Goal: Information Seeking & Learning: Learn about a topic

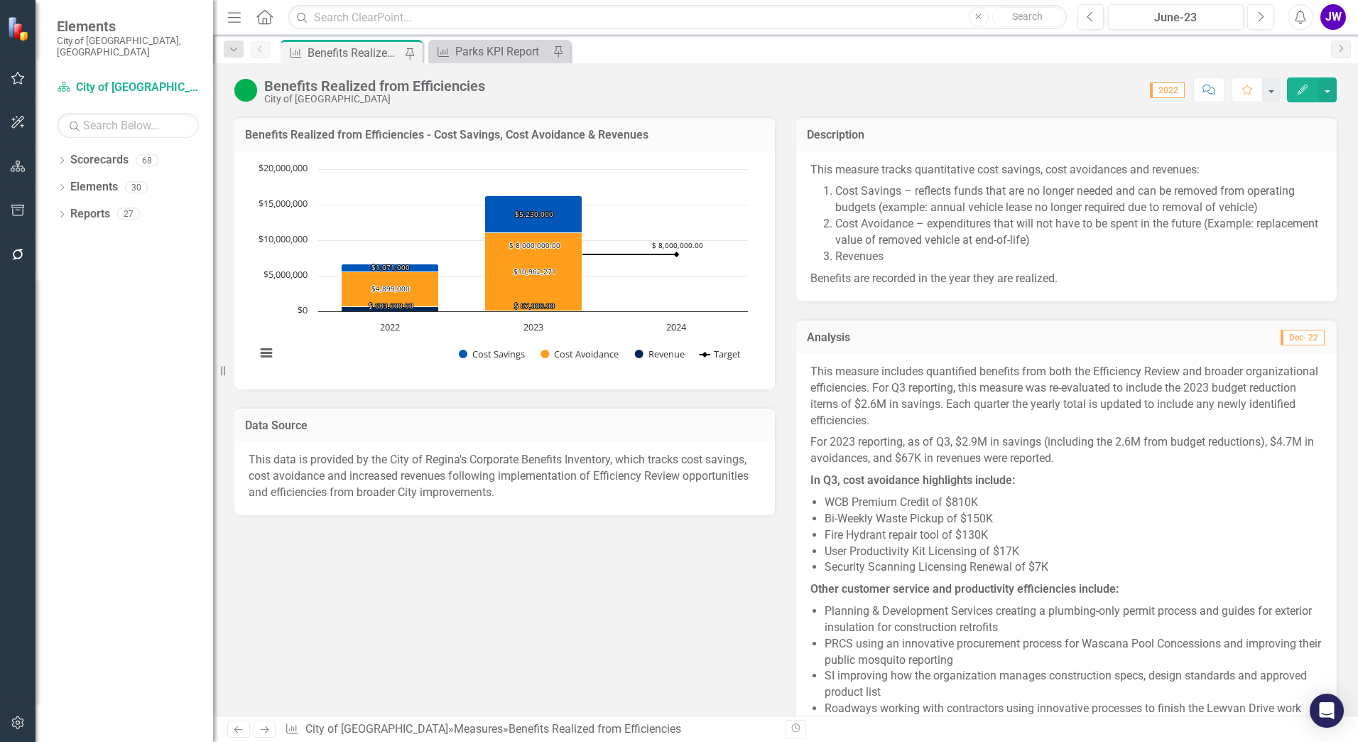
click at [56, 201] on div "Dropdown Scorecards 68 Dropdown Indicators & Measures Economic Prosperity Envir…" at bounding box center [125, 444] width 178 height 593
click at [58, 212] on icon "Dropdown" at bounding box center [62, 216] width 10 height 8
click at [60, 185] on icon "Dropdown" at bounding box center [62, 189] width 10 height 8
click at [63, 157] on icon at bounding box center [62, 160] width 4 height 6
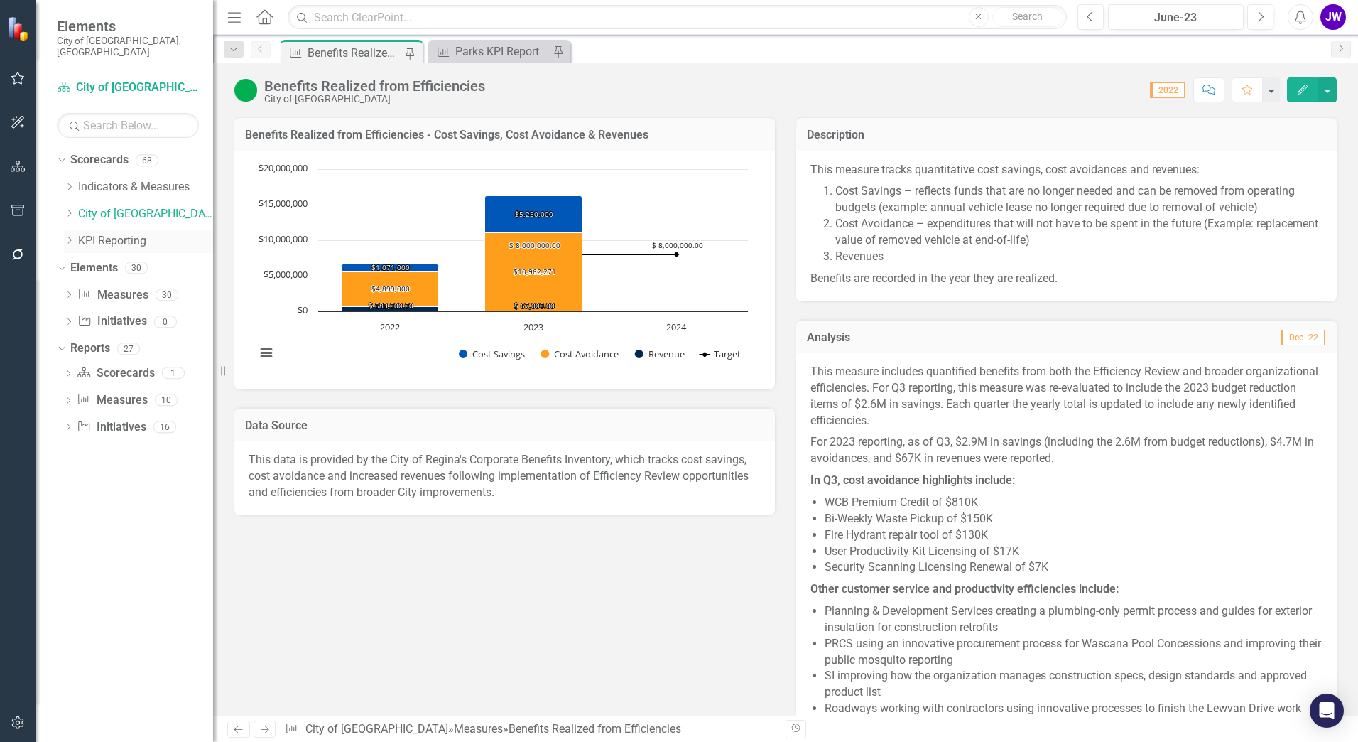
click at [65, 236] on icon "Dropdown" at bounding box center [69, 240] width 11 height 9
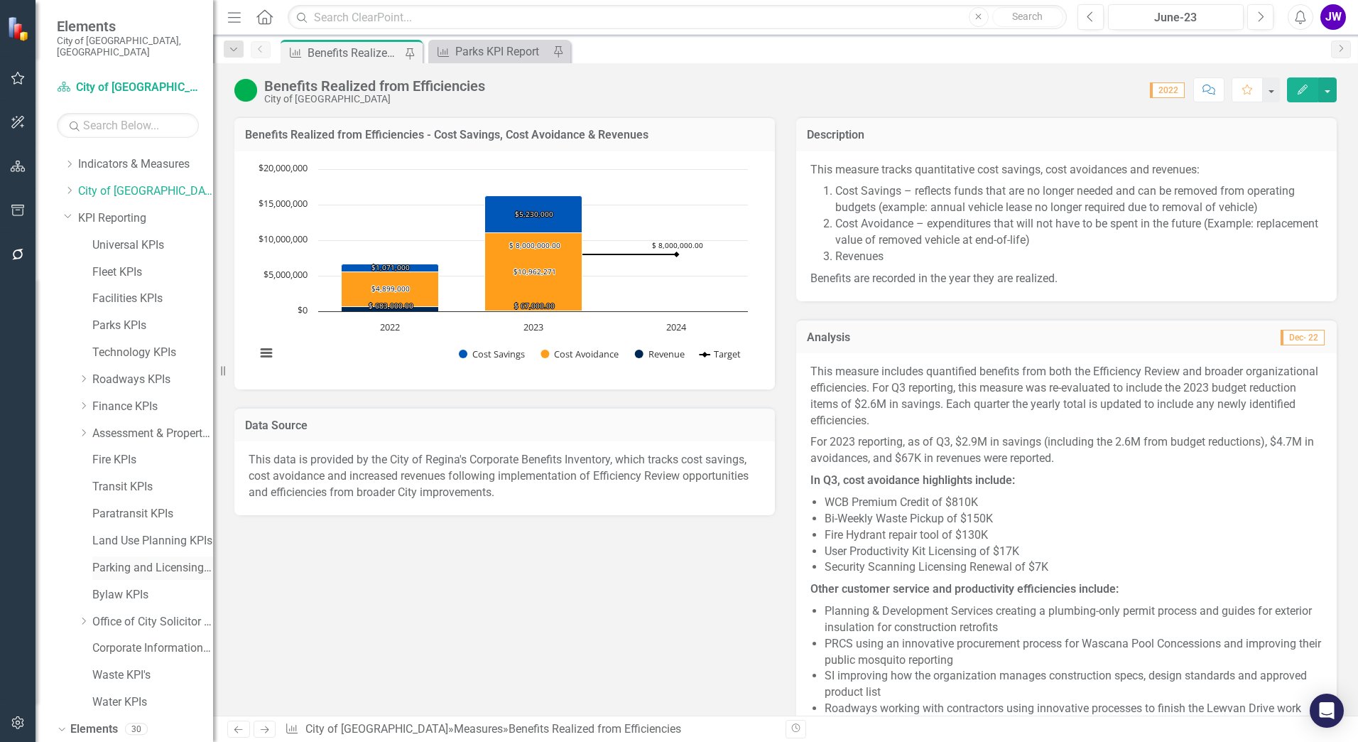
scroll to position [23, 0]
click at [109, 586] on link "Bylaw KPIs" at bounding box center [152, 594] width 121 height 16
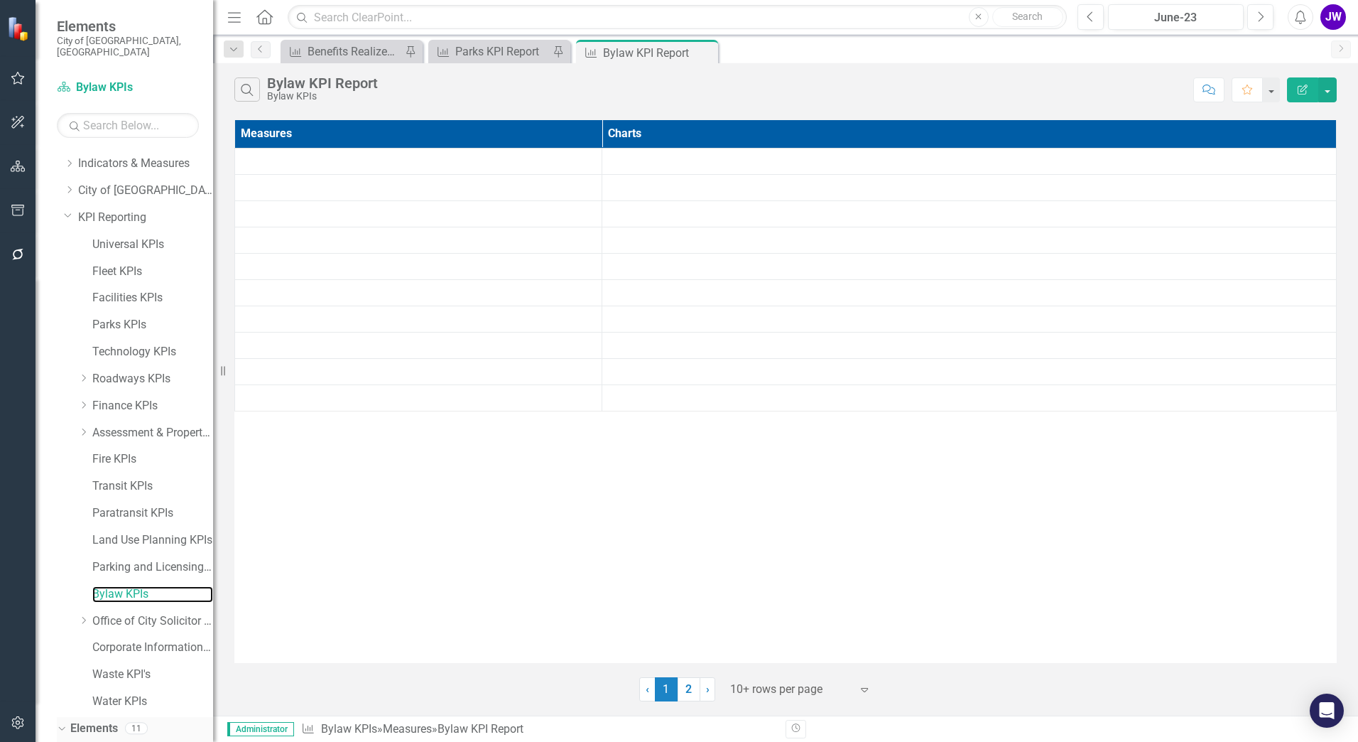
scroll to position [246, 0]
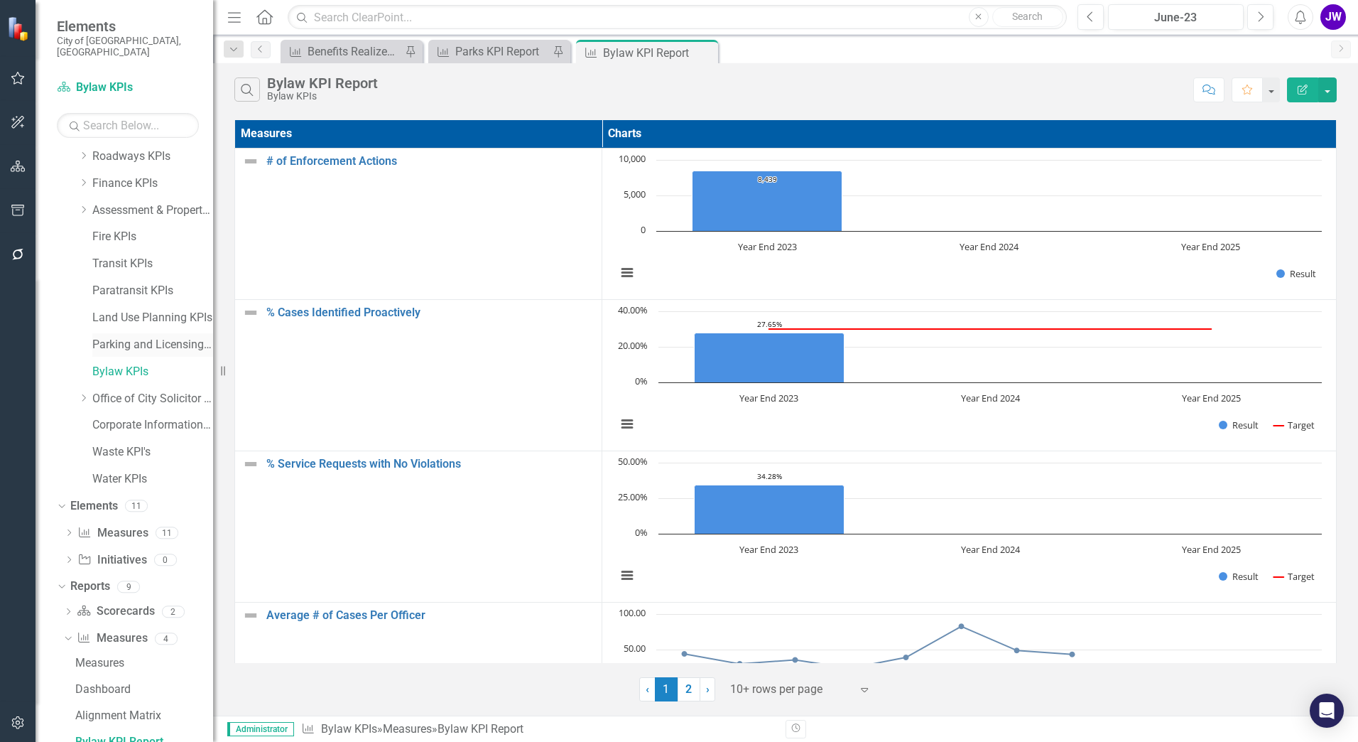
click at [113, 337] on link "Parking and Licensing KPIs" at bounding box center [152, 345] width 121 height 16
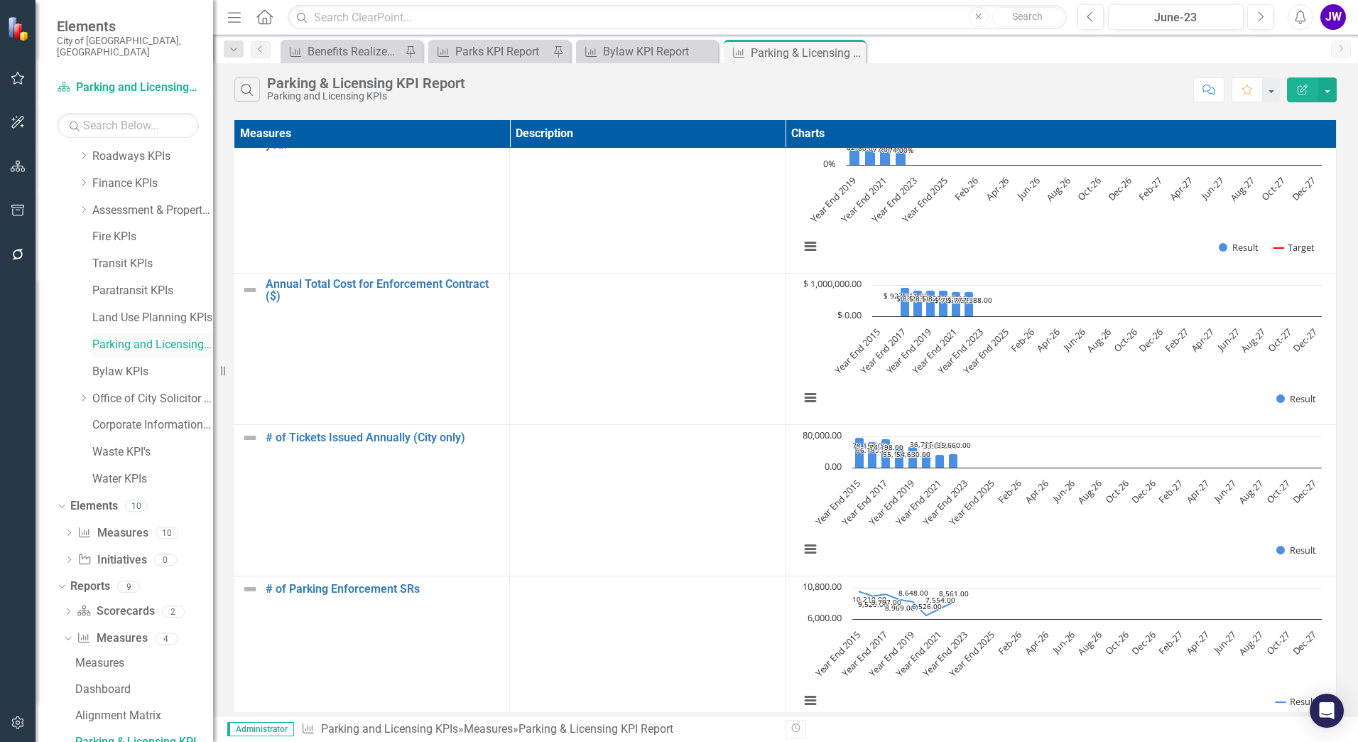
scroll to position [539, 9]
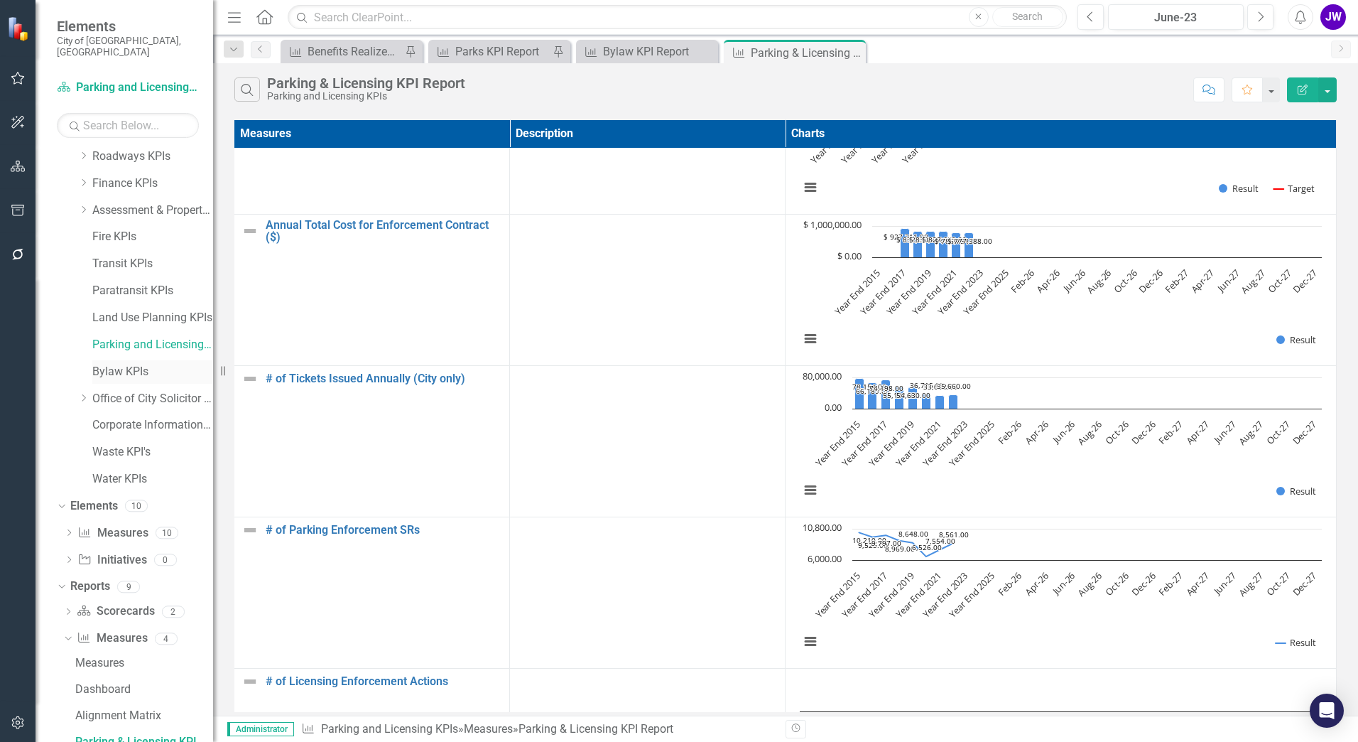
click at [136, 364] on link "Bylaw KPIs" at bounding box center [152, 372] width 121 height 16
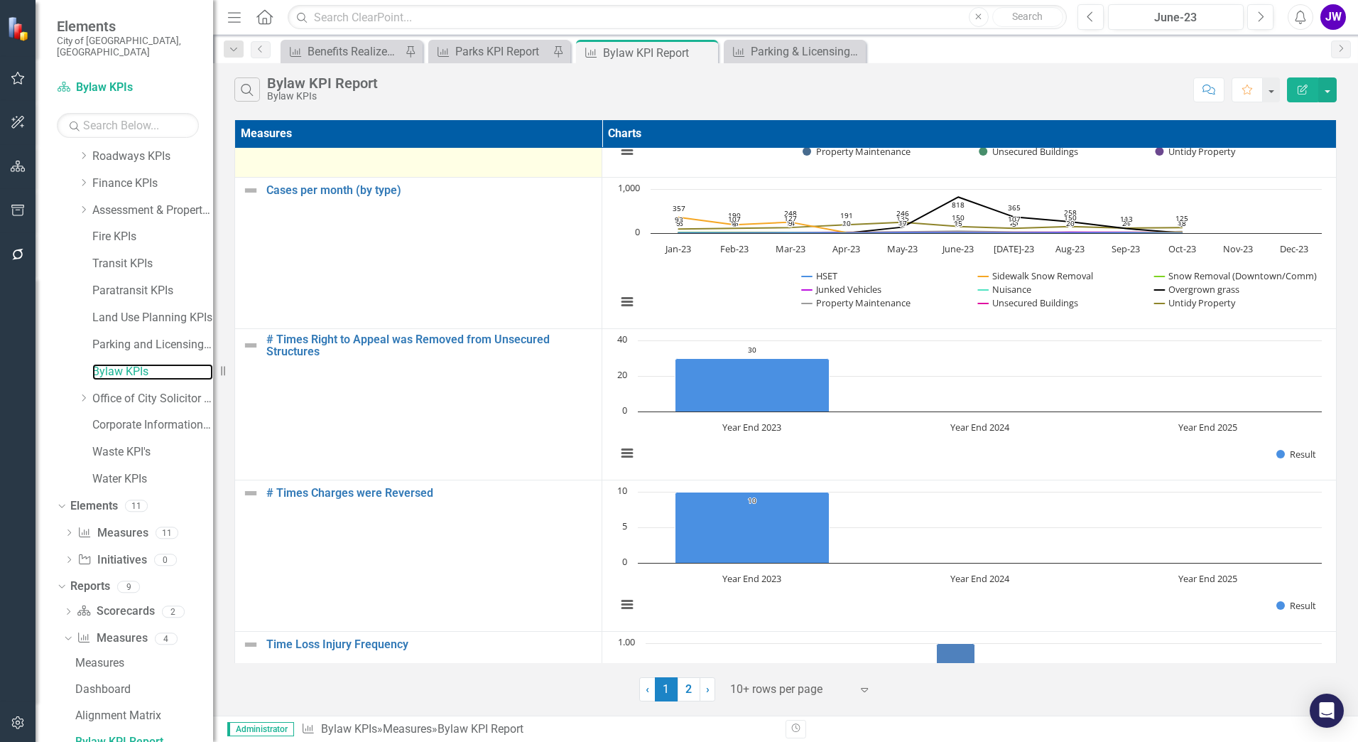
scroll to position [1009, 6]
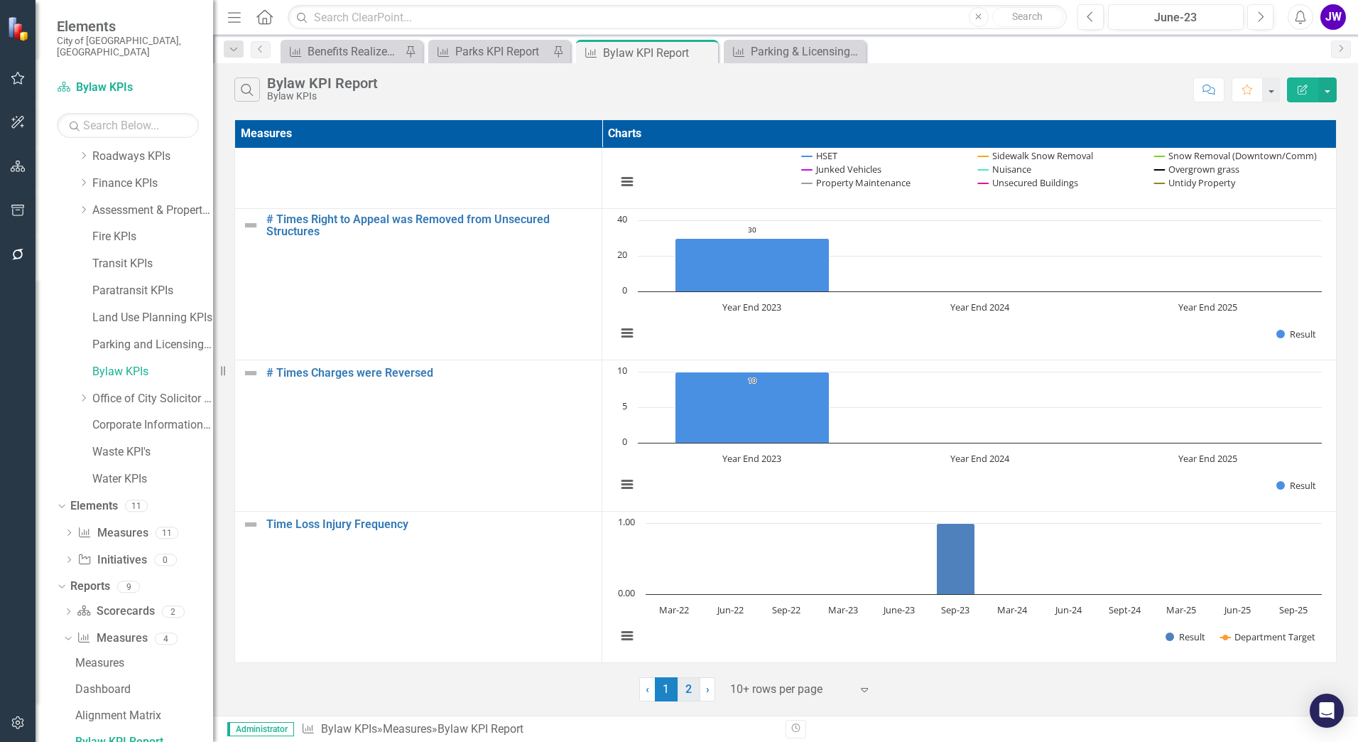
click at [685, 693] on link "2" at bounding box center [689, 689] width 23 height 24
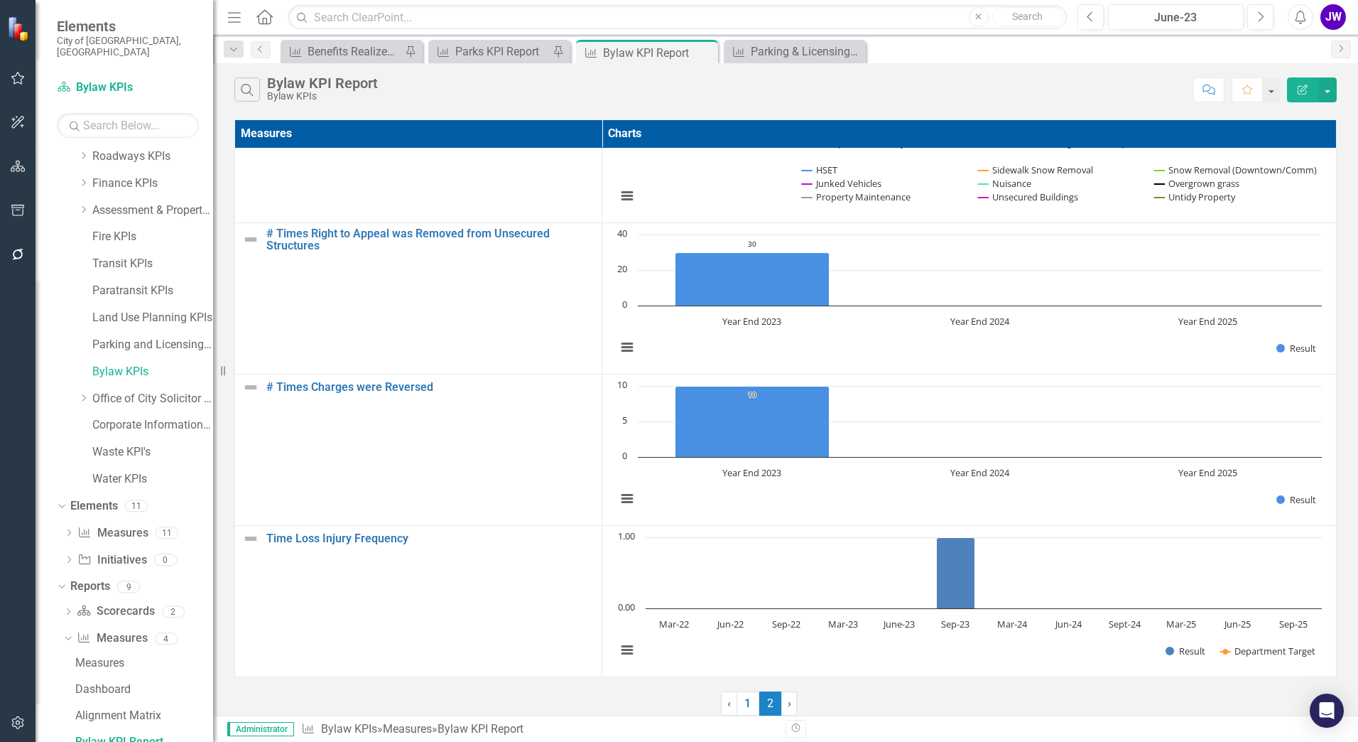
scroll to position [0, 0]
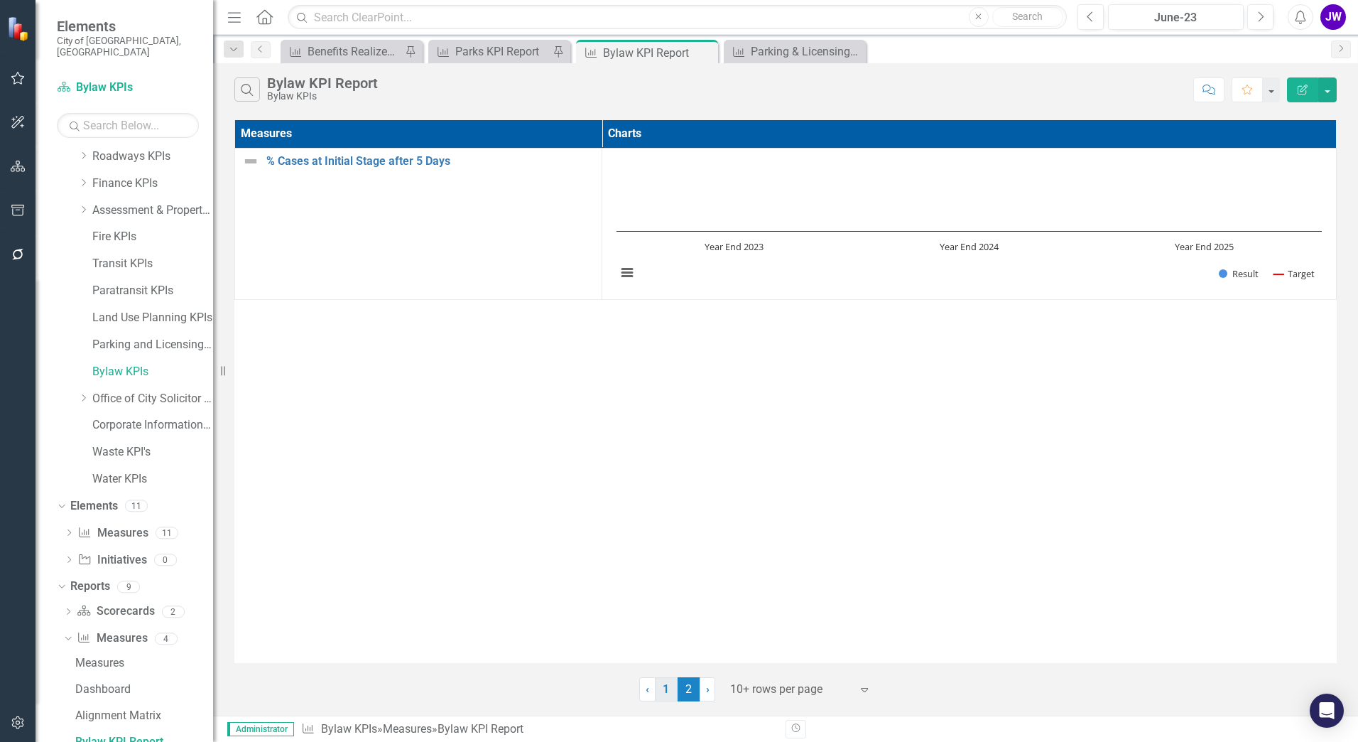
click at [671, 682] on link "1" at bounding box center [666, 689] width 23 height 24
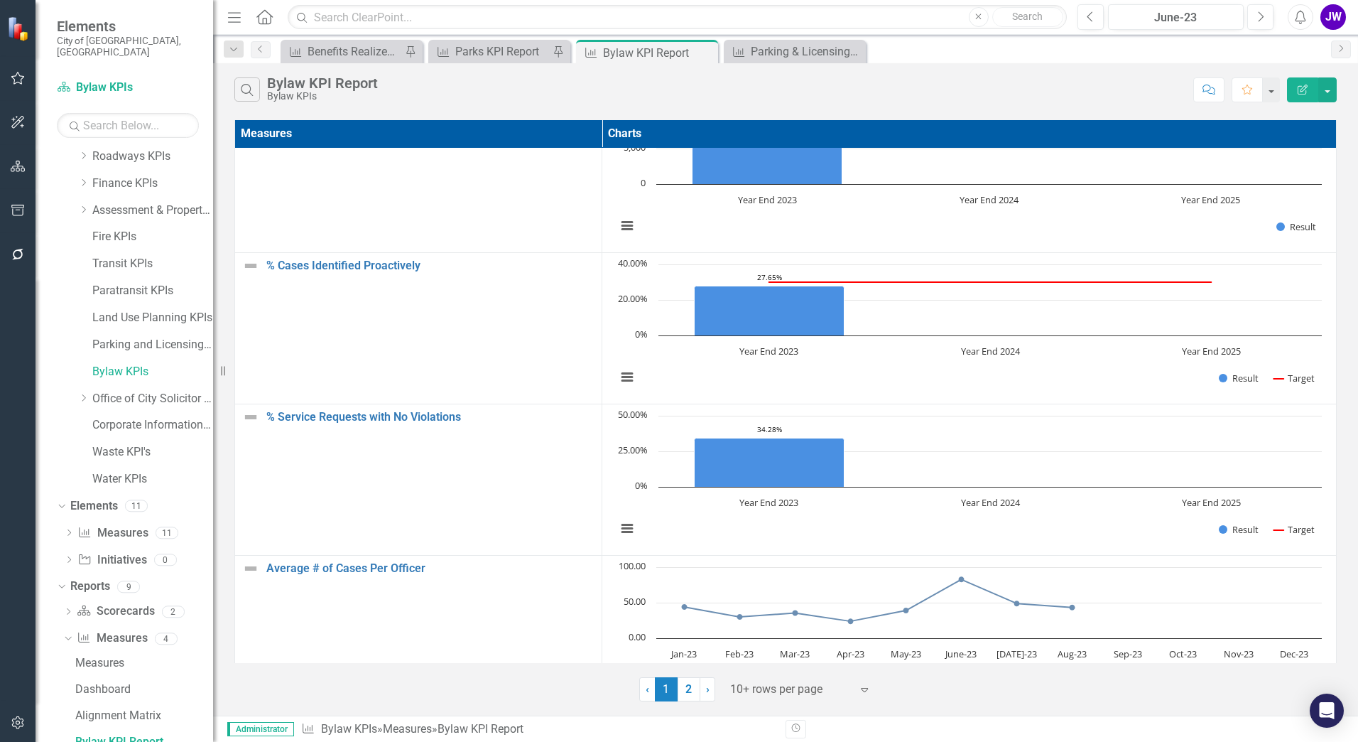
scroll to position [0, 11]
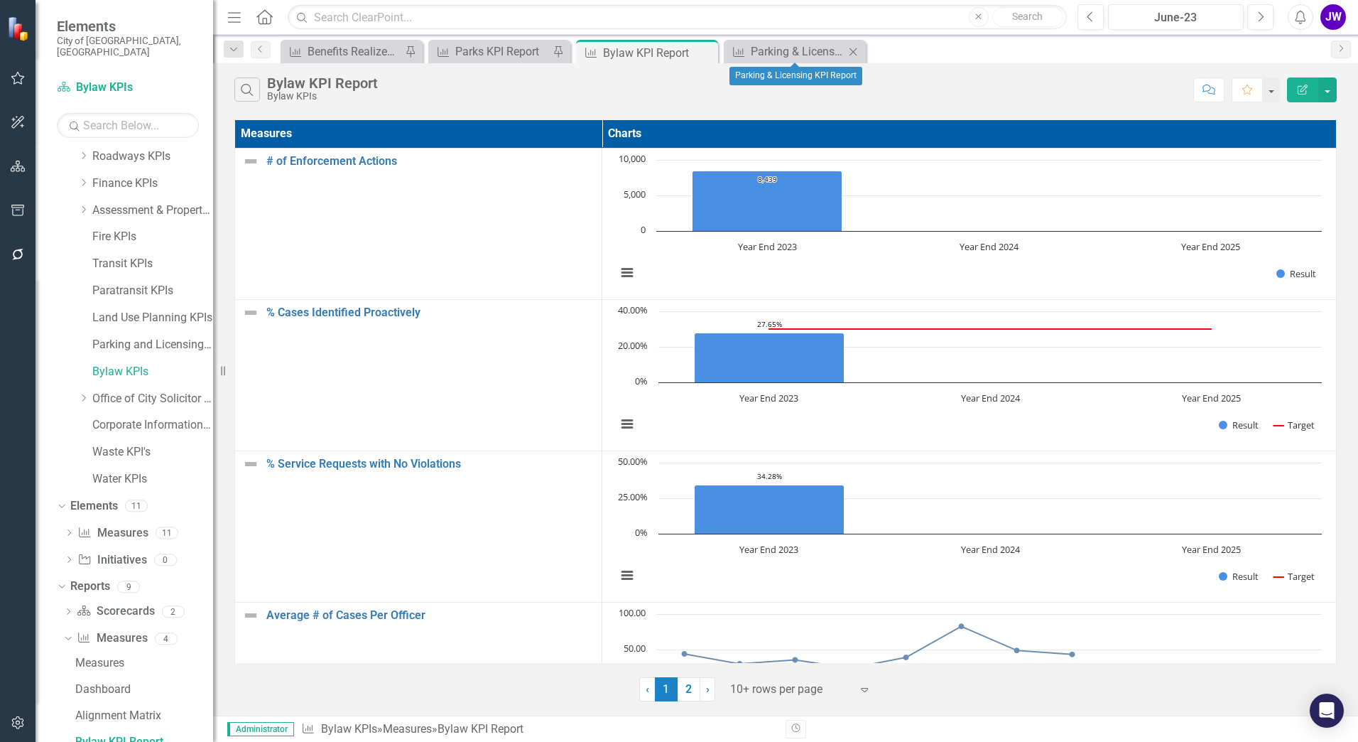
click at [852, 53] on icon "Close" at bounding box center [853, 51] width 14 height 11
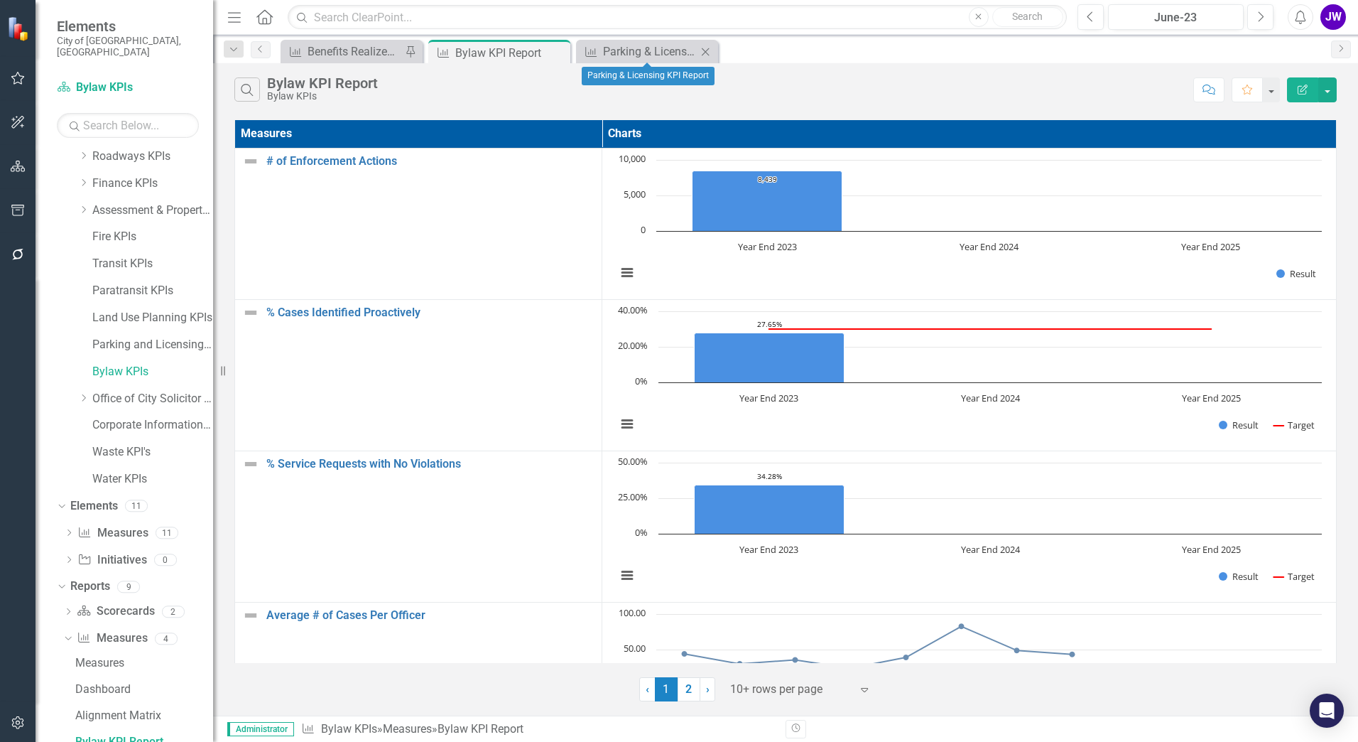
click at [708, 56] on icon "Close" at bounding box center [705, 51] width 14 height 11
click at [560, 58] on div "Close" at bounding box center [558, 53] width 18 height 18
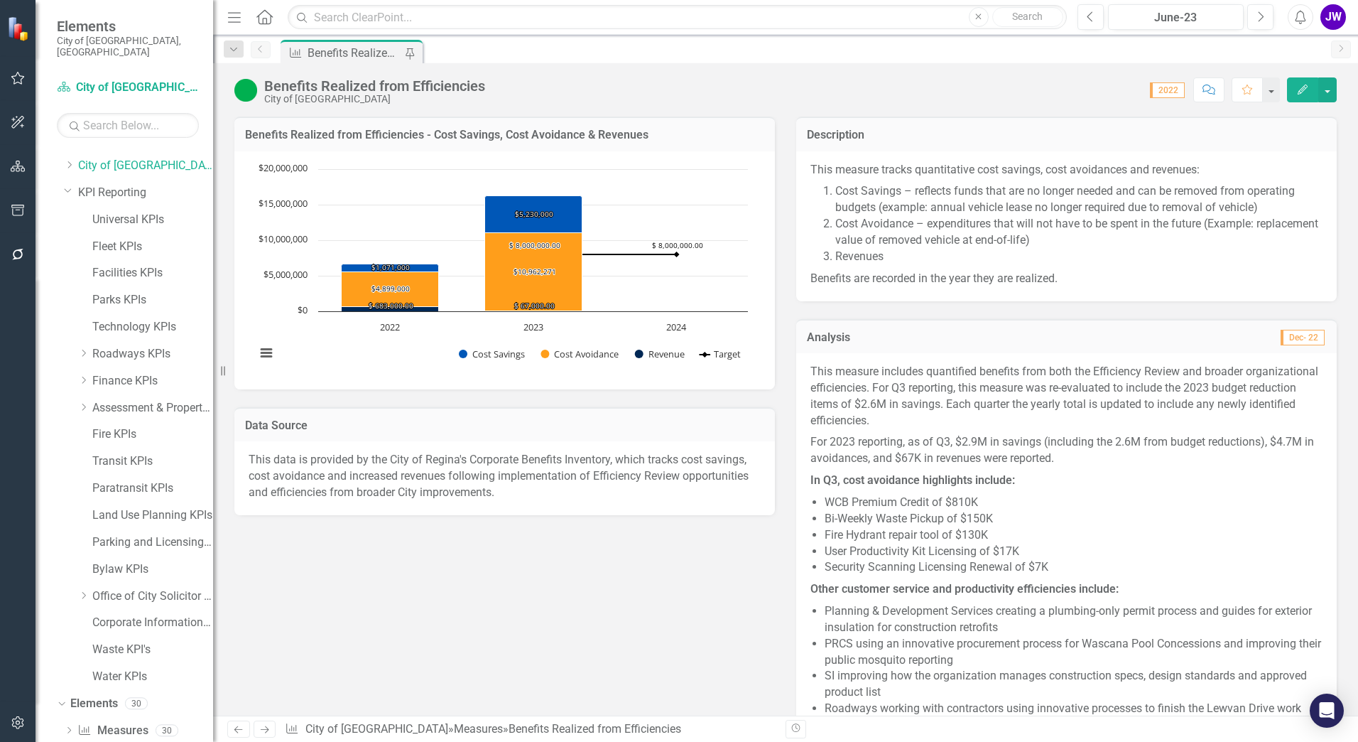
scroll to position [48, 0]
click at [104, 562] on link "Bylaw KPIs" at bounding box center [152, 570] width 121 height 16
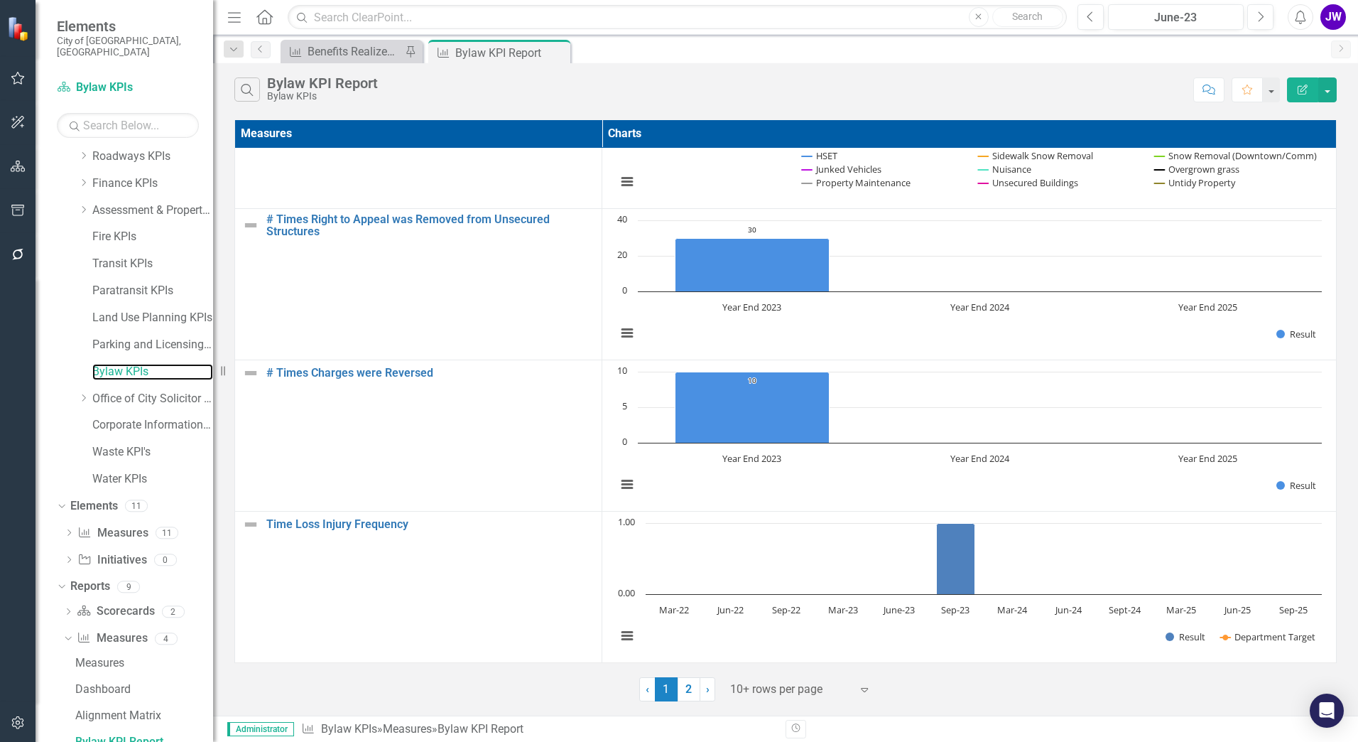
scroll to position [1009, 0]
click at [689, 685] on link "2" at bounding box center [689, 689] width 23 height 24
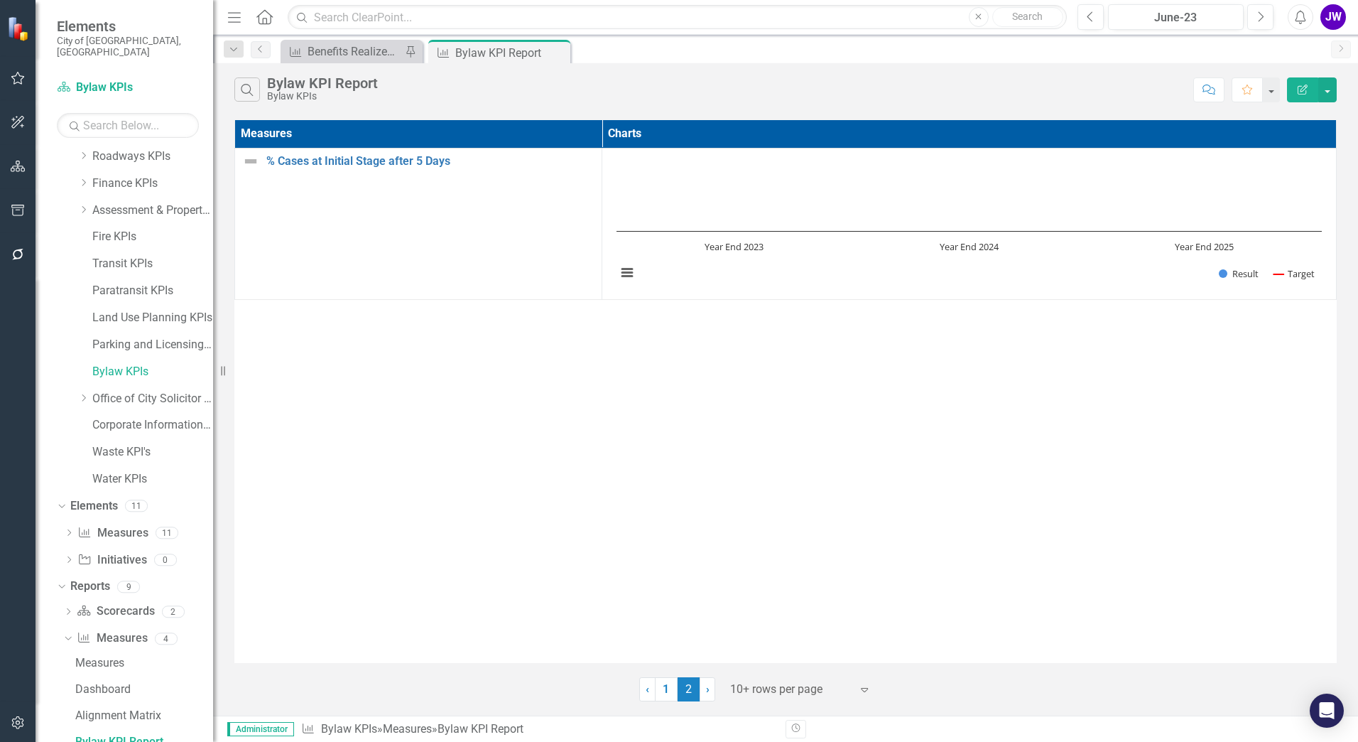
scroll to position [0, 0]
click at [674, 686] on link "1" at bounding box center [666, 689] width 23 height 24
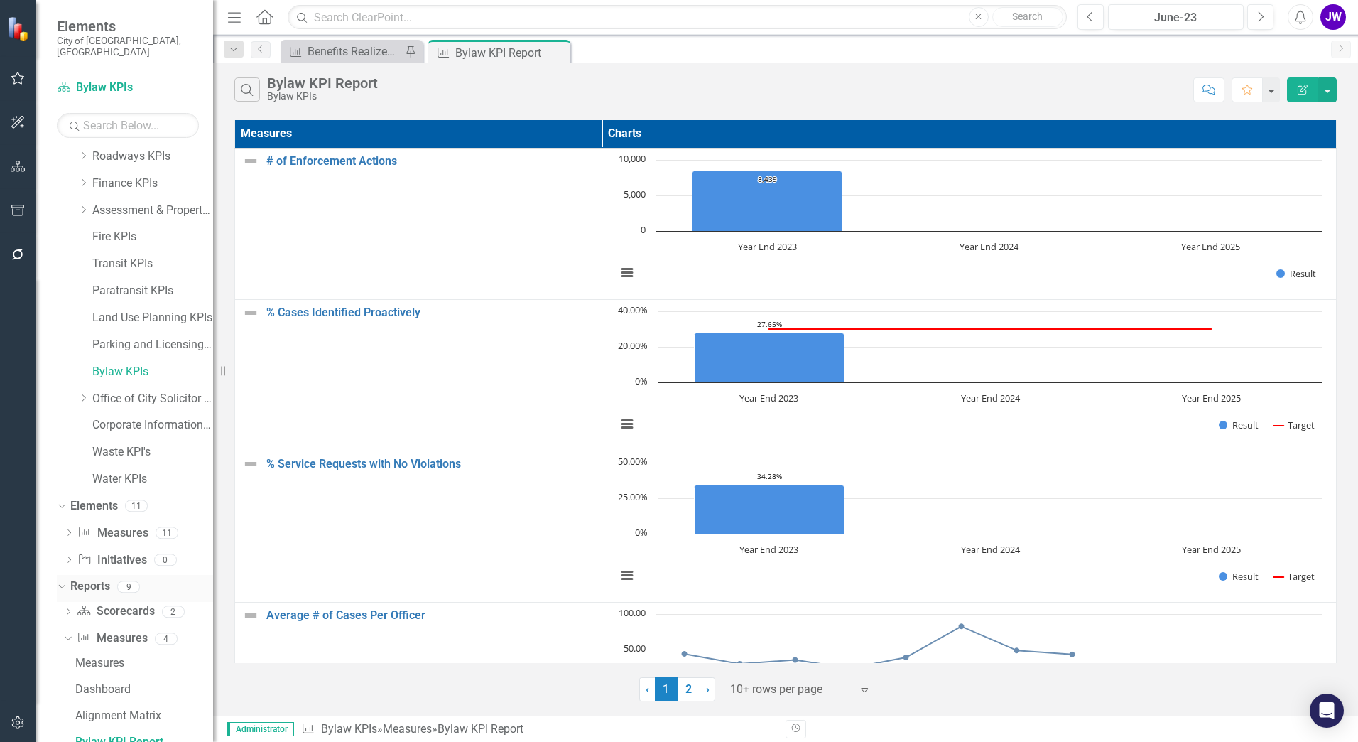
click at [57, 581] on icon "Dropdown" at bounding box center [60, 586] width 8 height 10
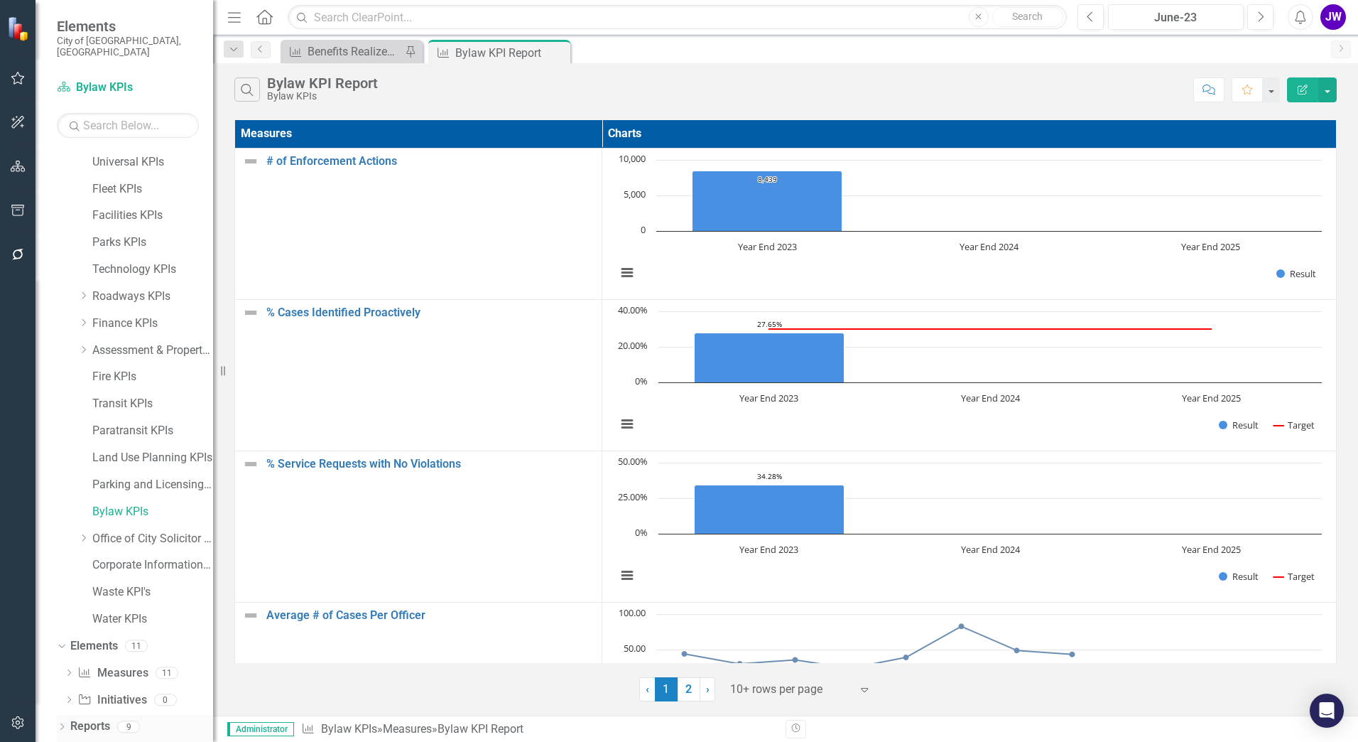
scroll to position [94, 0]
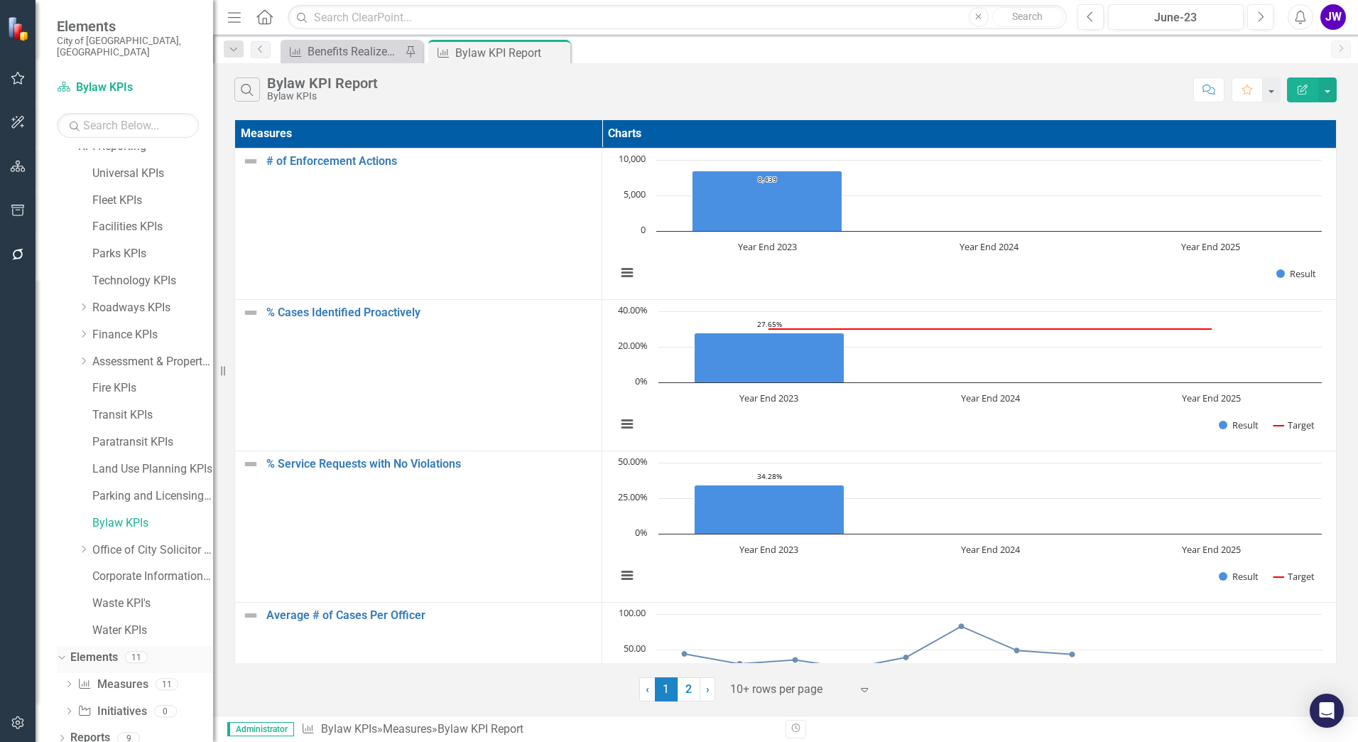
click at [64, 651] on icon "Dropdown" at bounding box center [60, 656] width 8 height 10
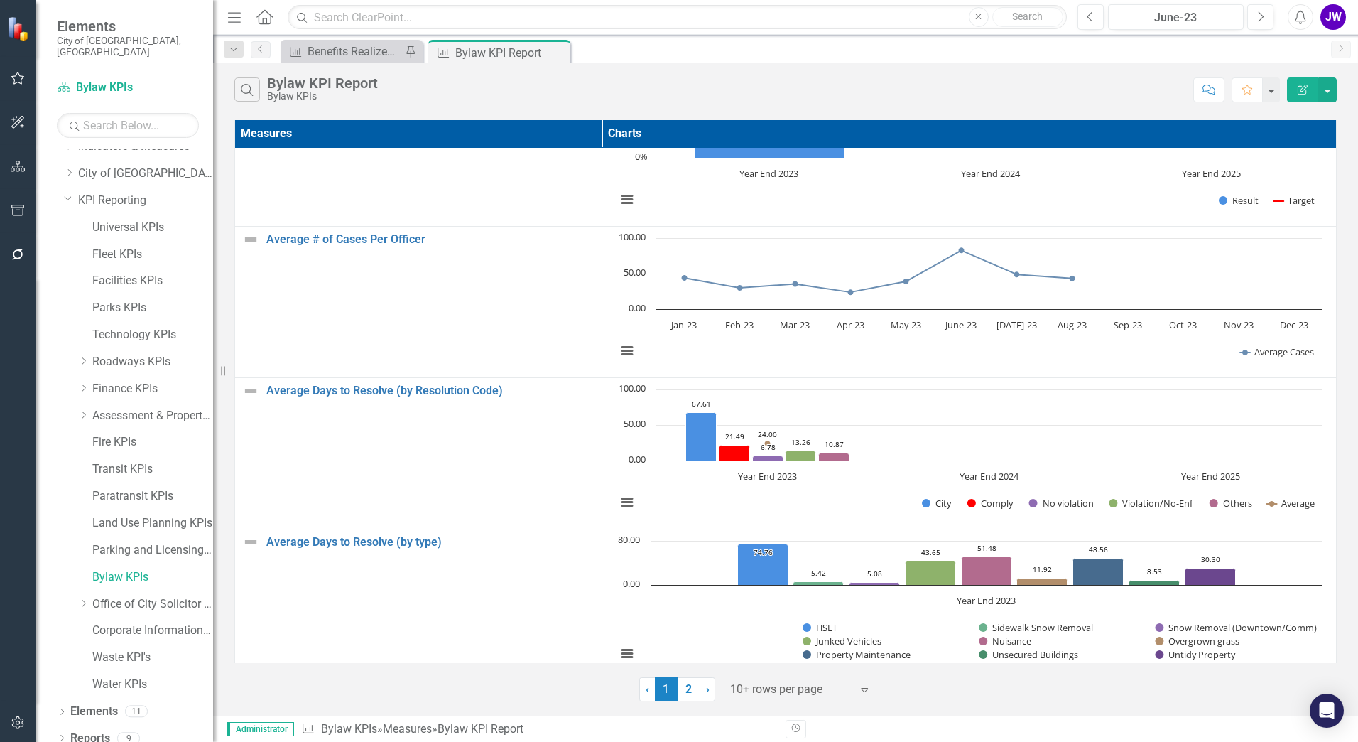
scroll to position [323, 1]
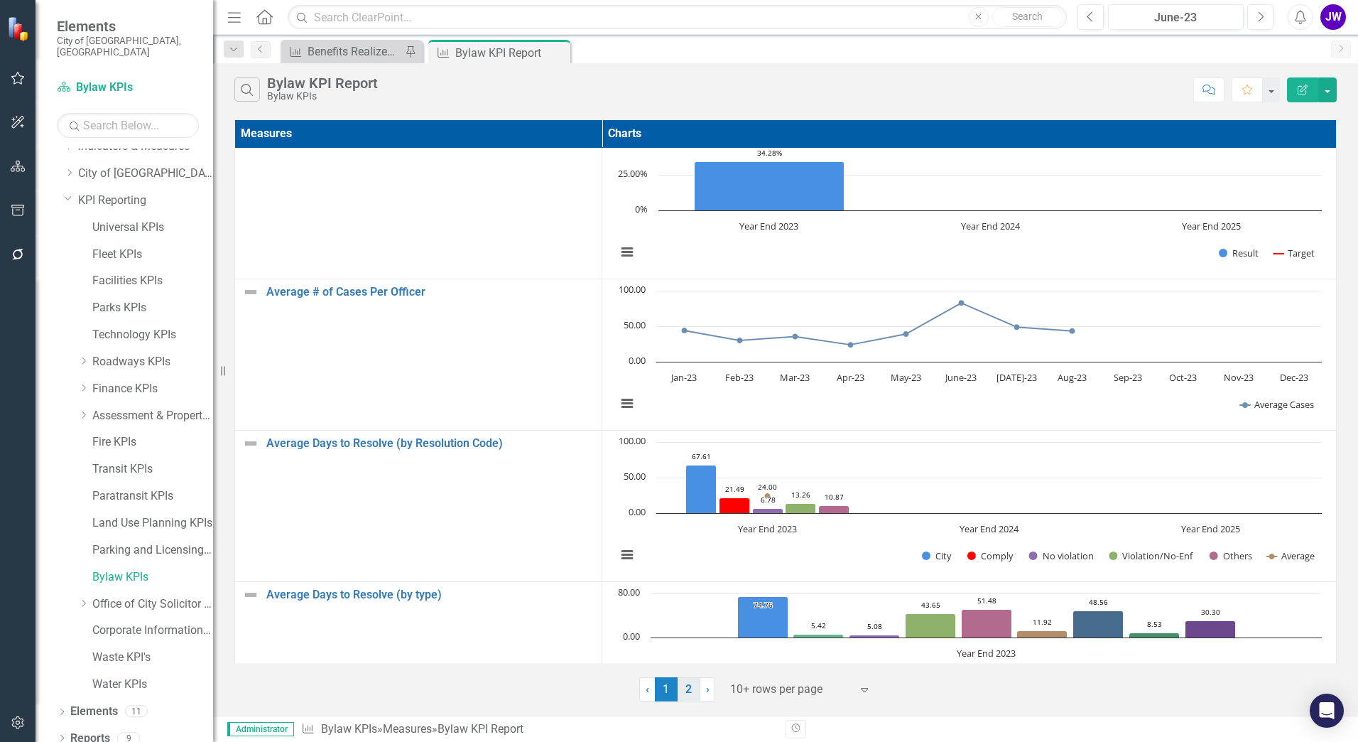
click at [691, 685] on link "2" at bounding box center [689, 689] width 23 height 24
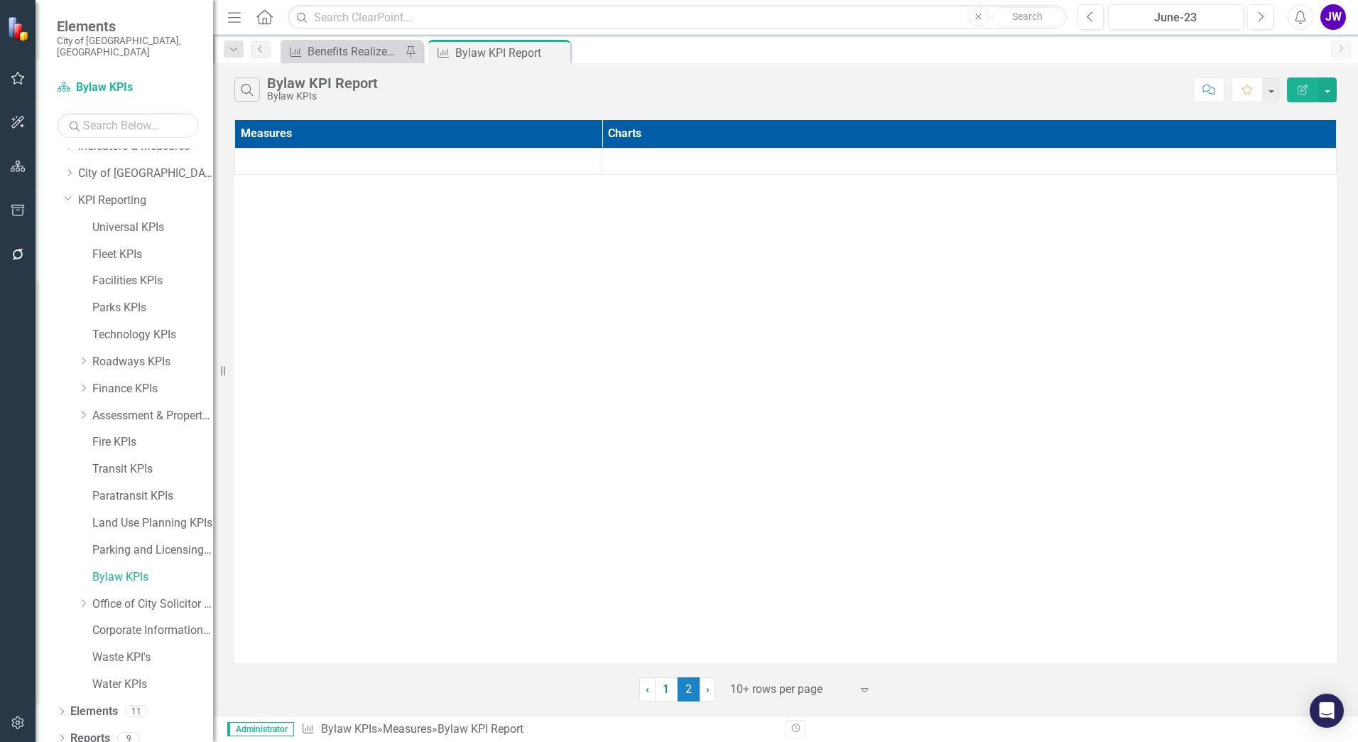
scroll to position [0, 0]
click at [669, 690] on link "1" at bounding box center [666, 689] width 23 height 24
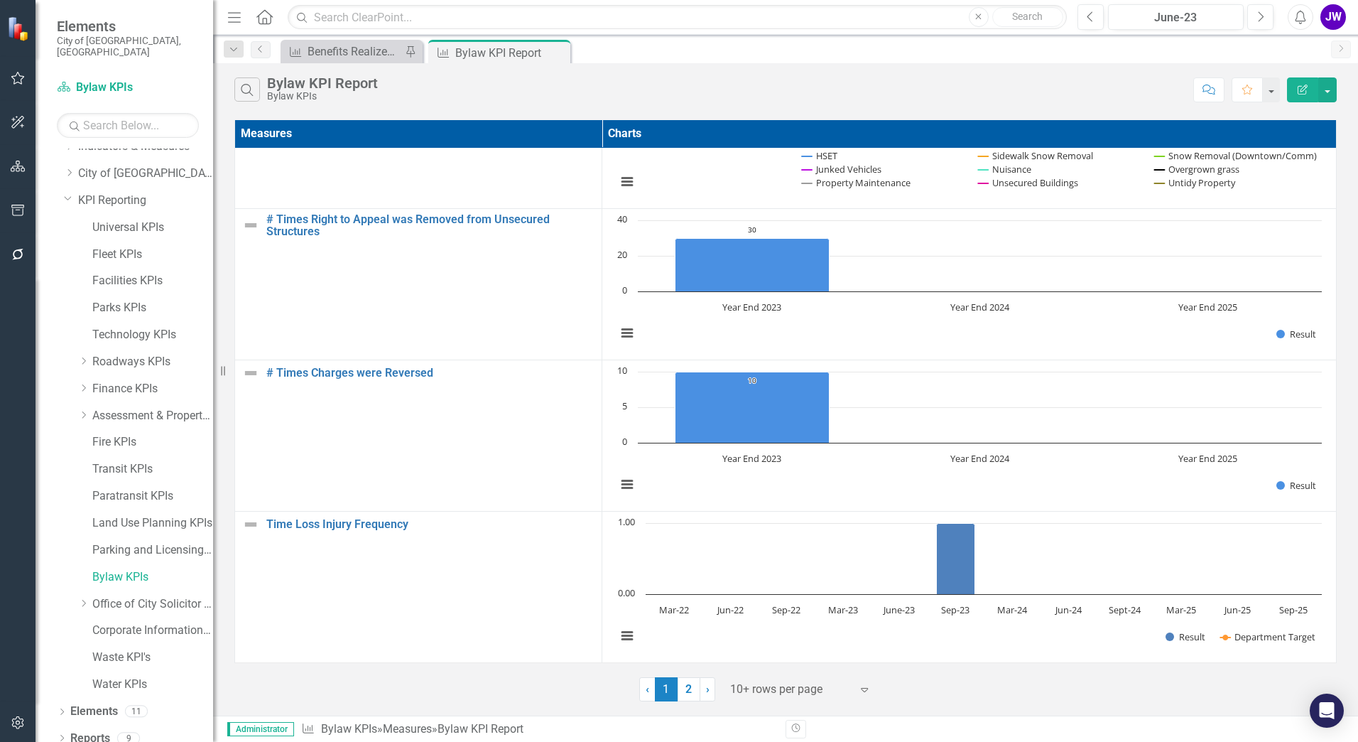
scroll to position [1009, 0]
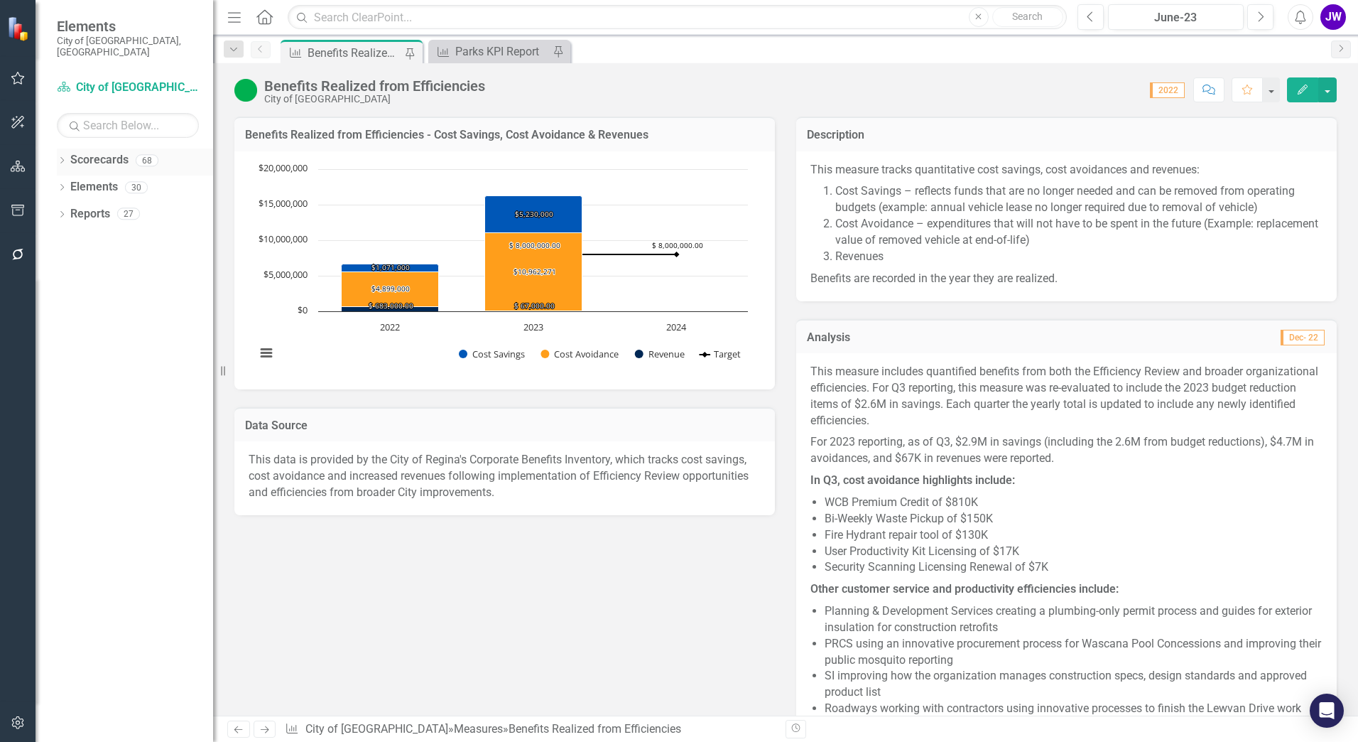
click at [58, 148] on div "Dropdown Scorecards 68" at bounding box center [135, 161] width 156 height 27
click at [61, 158] on icon "Dropdown" at bounding box center [62, 162] width 10 height 8
click at [68, 236] on icon "Dropdown" at bounding box center [69, 240] width 11 height 9
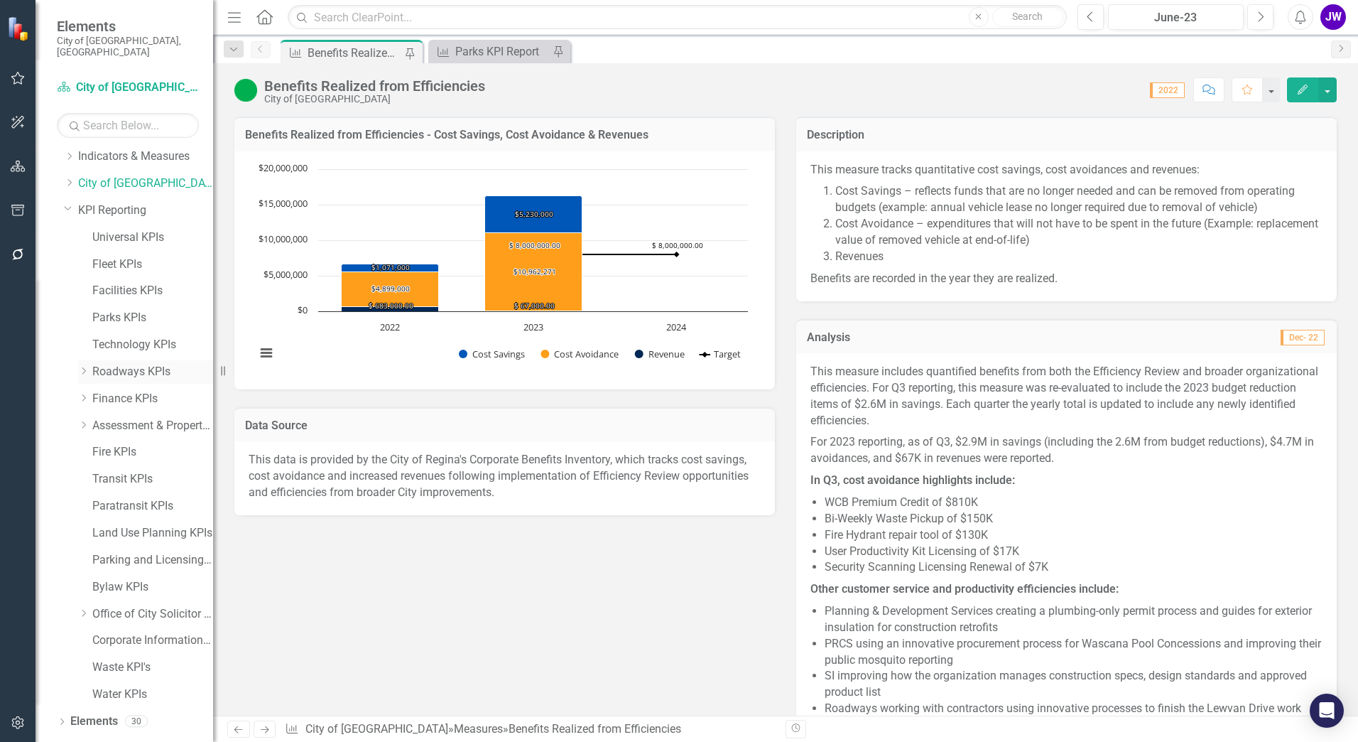
scroll to position [40, 0]
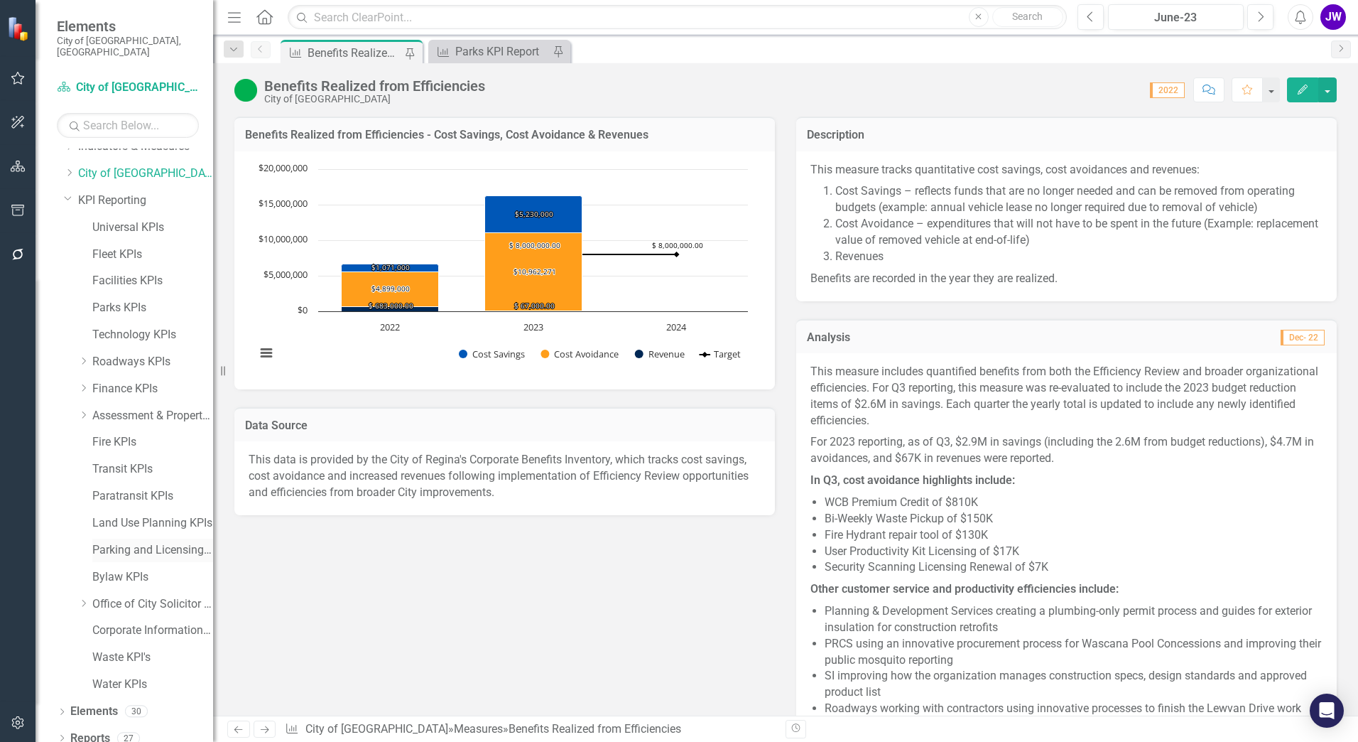
click at [107, 542] on link "Parking and Licensing KPIs" at bounding box center [152, 550] width 121 height 16
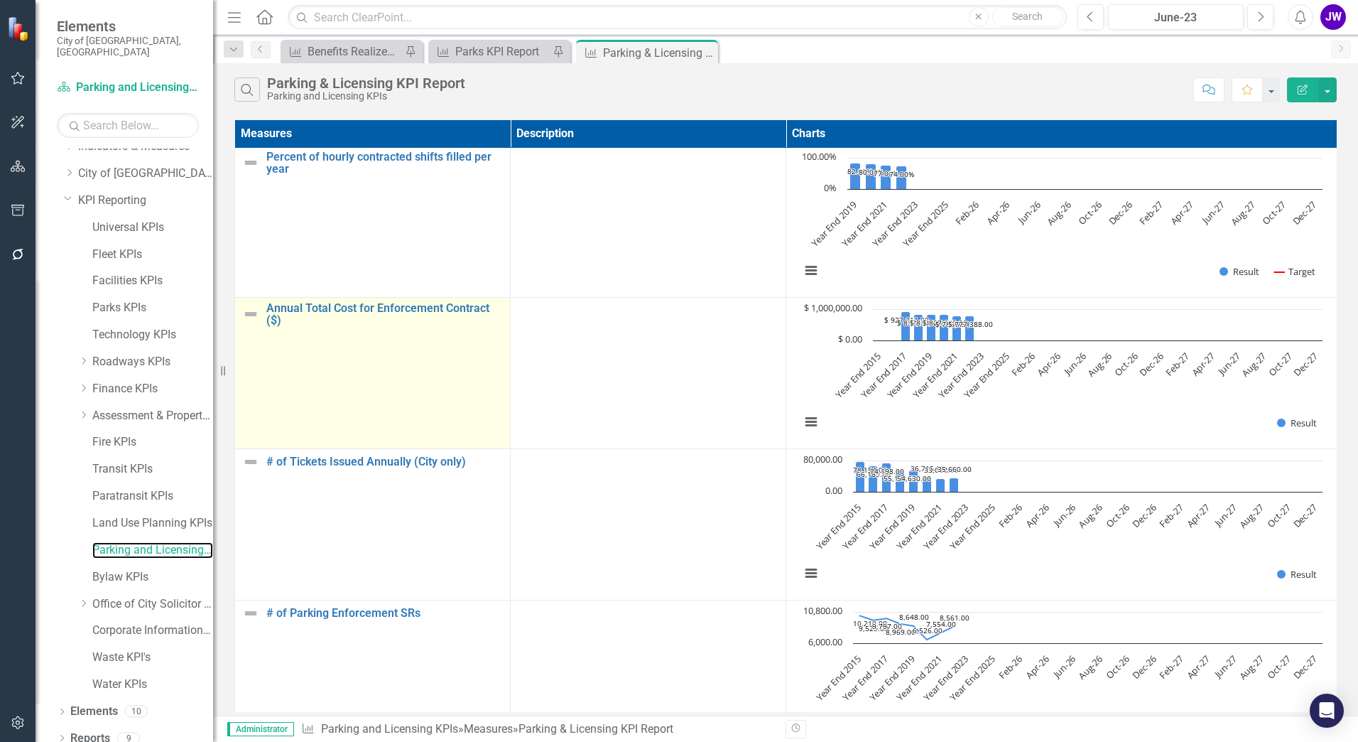
scroll to position [455, 0]
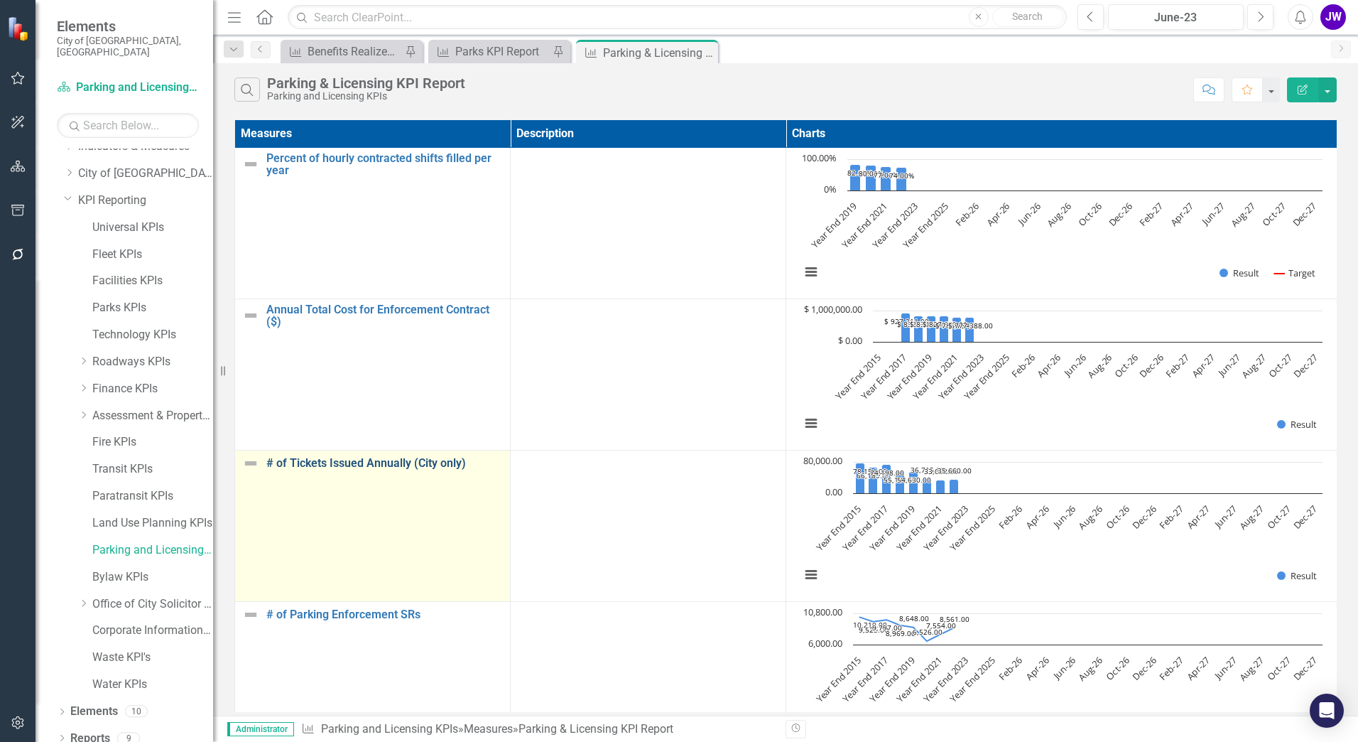
click at [380, 466] on link "# of Tickets Issued Annually (City only)" at bounding box center [384, 463] width 237 height 13
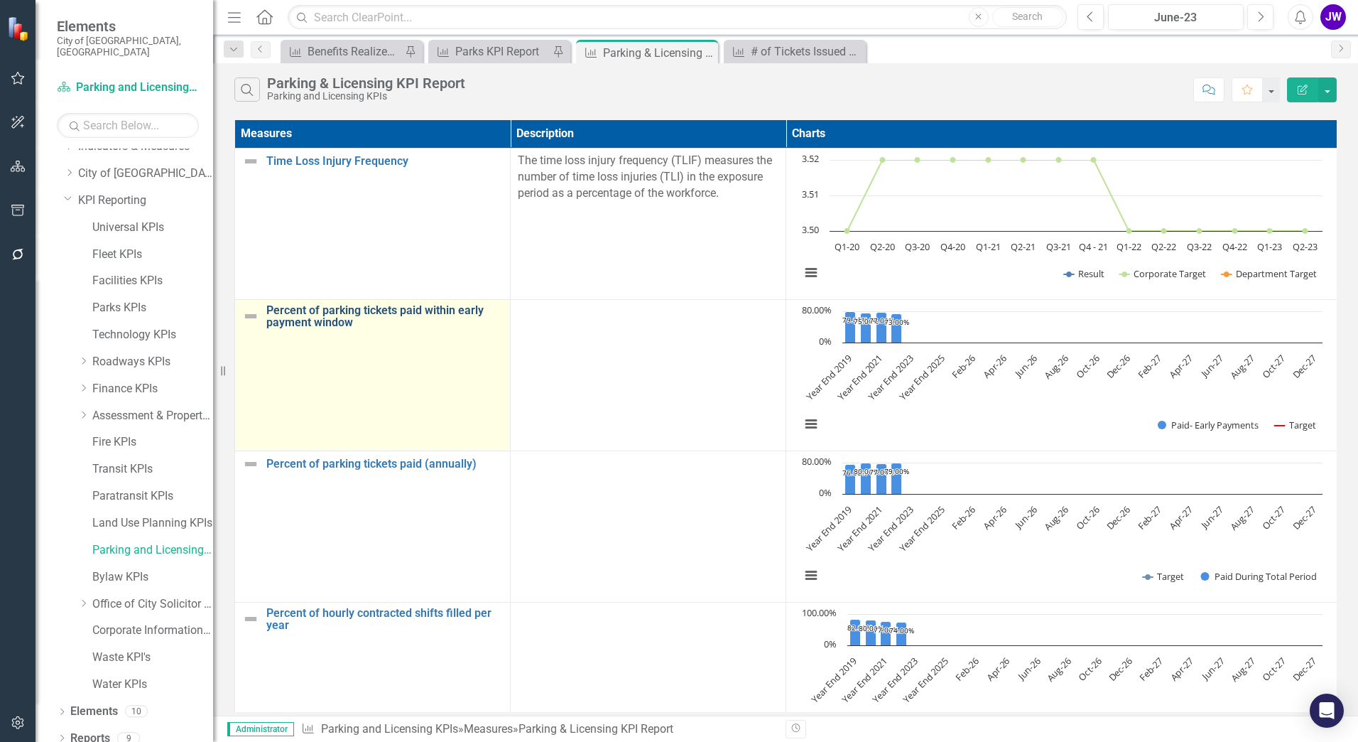
click at [423, 318] on link "Percent of parking tickets paid within early payment window" at bounding box center [384, 316] width 237 height 25
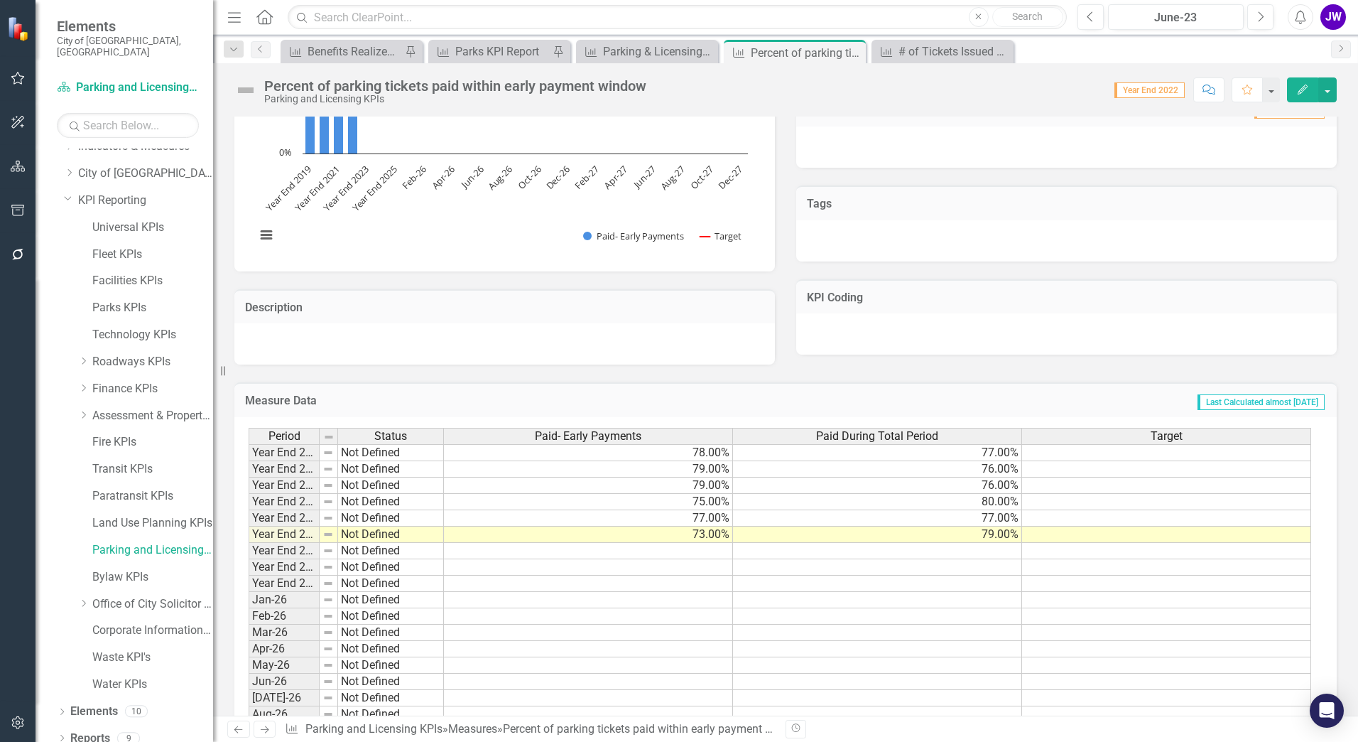
scroll to position [119, 0]
